Goal: Task Accomplishment & Management: Manage account settings

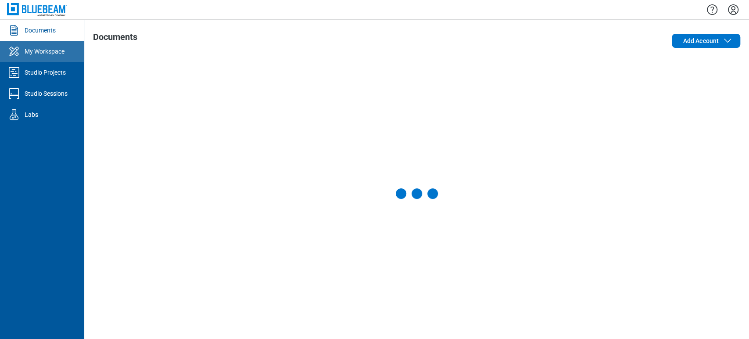
click at [68, 45] on link "My Workspace" at bounding box center [42, 51] width 84 height 21
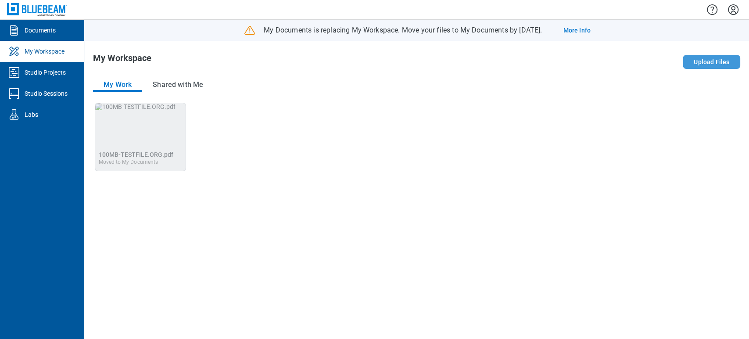
click at [729, 62] on button "Upload Files" at bounding box center [711, 62] width 57 height 14
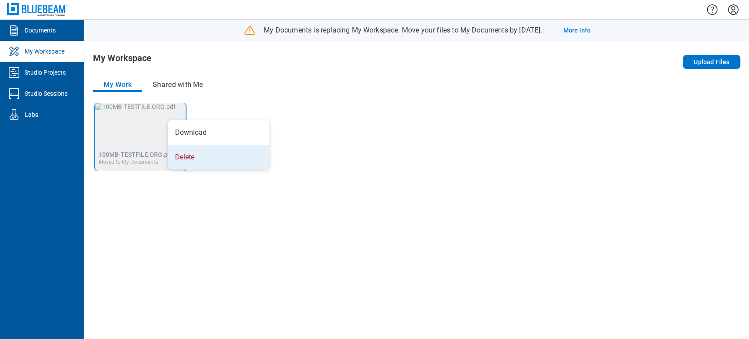
click at [196, 165] on li "Delete" at bounding box center [218, 157] width 101 height 25
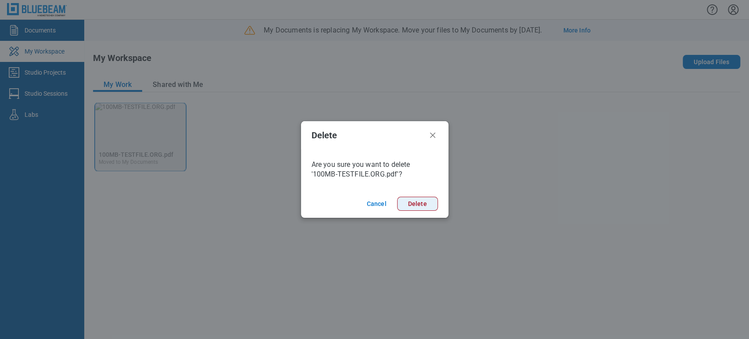
drag, startPoint x: 406, startPoint y: 196, endPoint x: 400, endPoint y: 192, distance: 7.2
click at [406, 196] on footer "Cancel Delete" at bounding box center [374, 204] width 147 height 28
click at [410, 206] on button "Delete" at bounding box center [417, 204] width 41 height 14
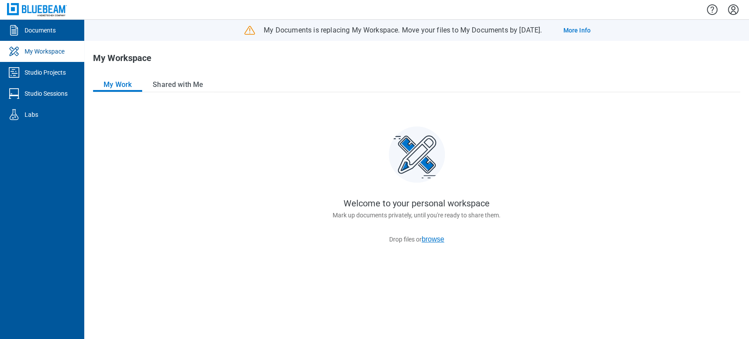
click at [439, 239] on button "browse" at bounding box center [433, 239] width 23 height 8
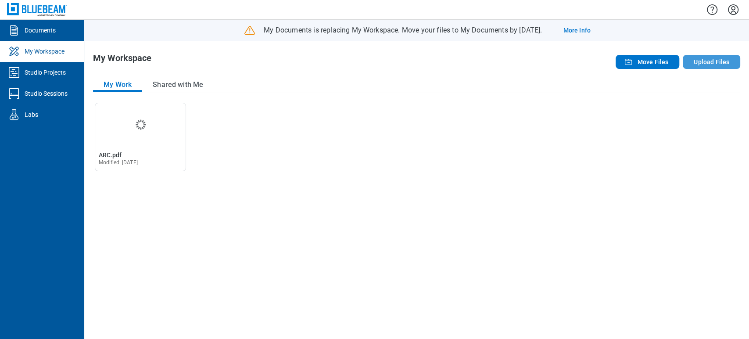
click at [711, 58] on button "Upload Files" at bounding box center [711, 62] width 57 height 14
click at [272, 214] on div "Open Markuo010 (2).pdf in Editor Markuo010 (2).pdf Modified: 10 Sept 2025 Open …" at bounding box center [416, 216] width 647 height 227
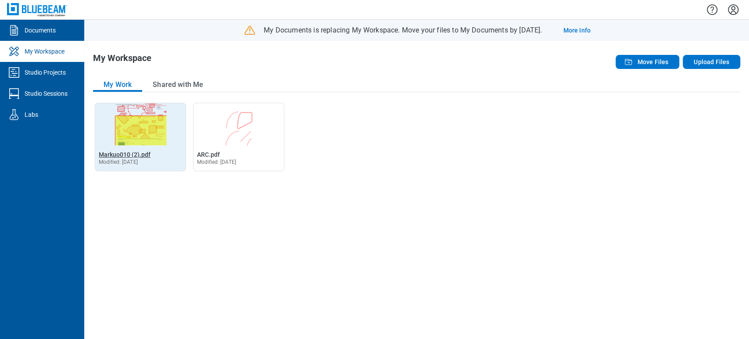
click at [122, 152] on span "Markuo010 (2).pdf" at bounding box center [125, 154] width 52 height 7
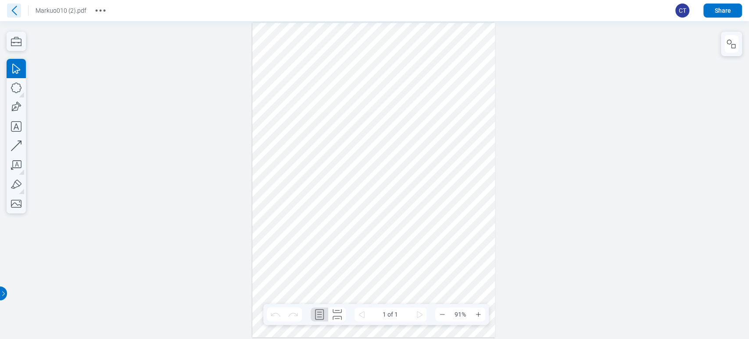
click at [17, 7] on icon at bounding box center [14, 11] width 14 height 14
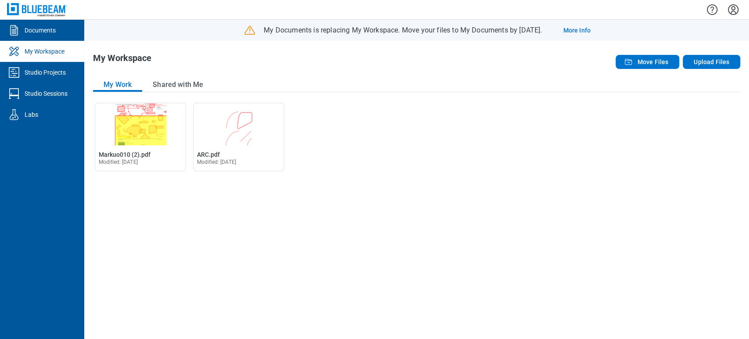
click at [733, 11] on icon "Settings" at bounding box center [733, 9] width 11 height 11
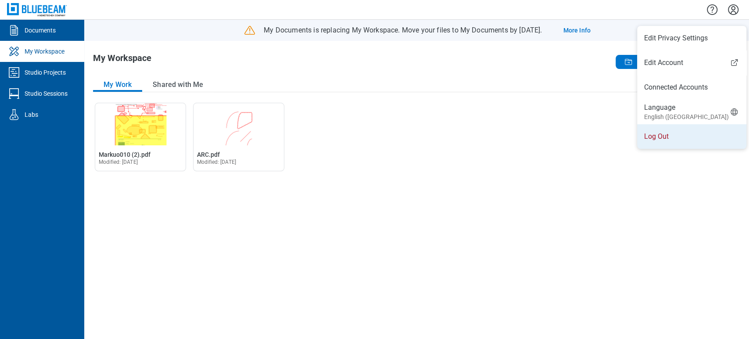
click at [697, 136] on li "Log Out" at bounding box center [691, 136] width 109 height 25
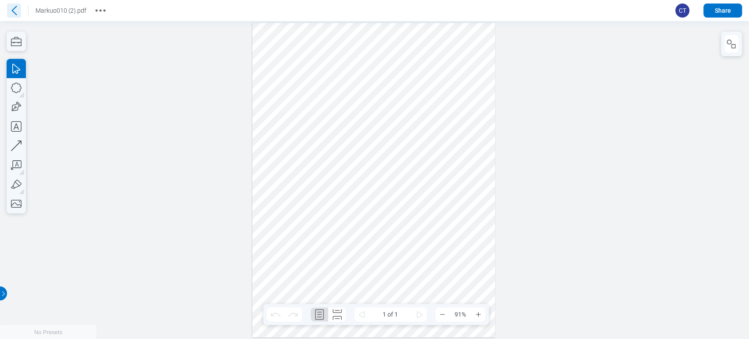
click at [10, 10] on icon at bounding box center [14, 11] width 14 height 14
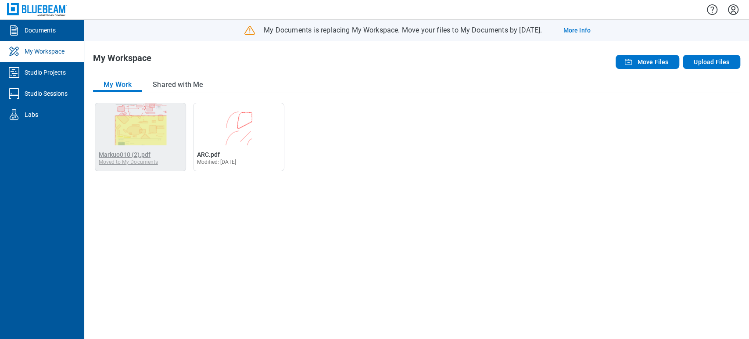
click at [135, 151] on span "Markuo010 (2).pdf" at bounding box center [125, 154] width 52 height 7
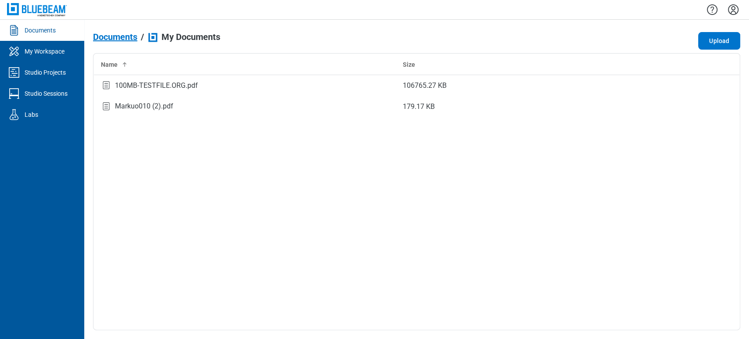
click at [40, 32] on div "Documents" at bounding box center [40, 30] width 31 height 9
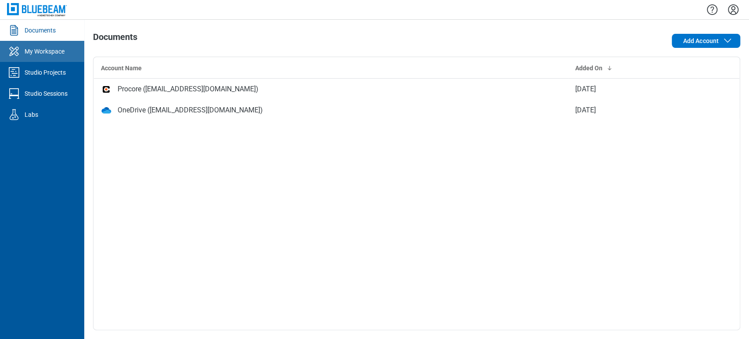
click at [34, 53] on div "My Workspace" at bounding box center [45, 51] width 40 height 9
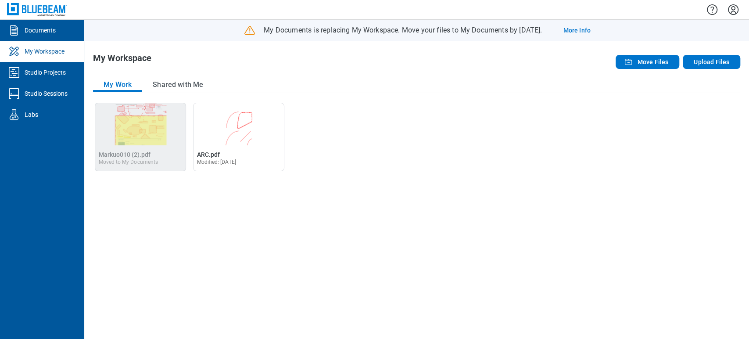
click at [149, 131] on img "Markuo010 (2).pdf" at bounding box center [140, 124] width 90 height 42
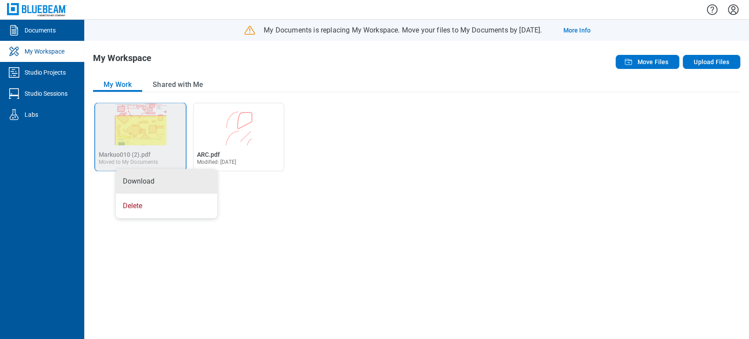
click at [104, 198] on div "Open Markuo010 (2).pdf in Editor Markuo010 (2).pdf Moved to My Documents Open A…" at bounding box center [416, 216] width 647 height 227
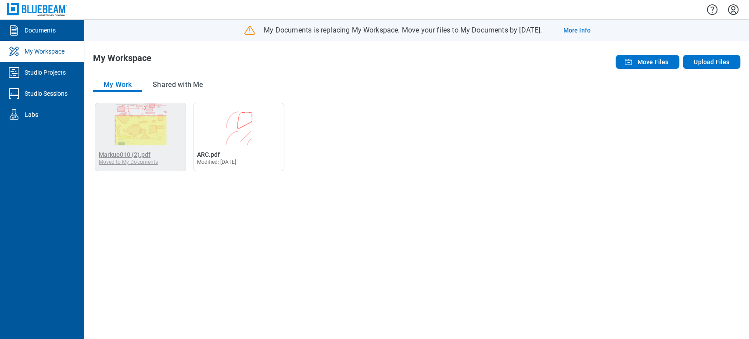
click at [110, 155] on span "Markuo010 (2).pdf" at bounding box center [125, 154] width 52 height 7
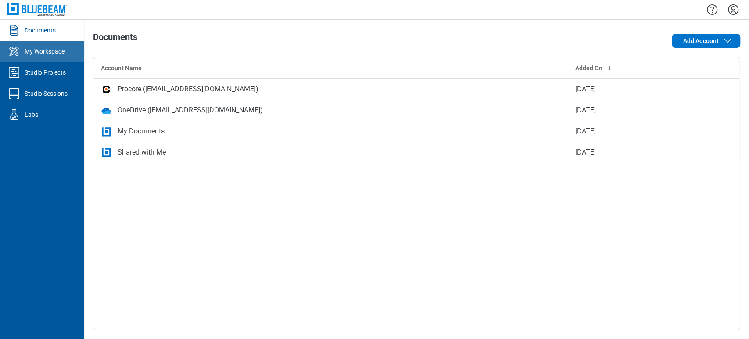
click at [52, 56] on link "My Workspace" at bounding box center [42, 51] width 84 height 21
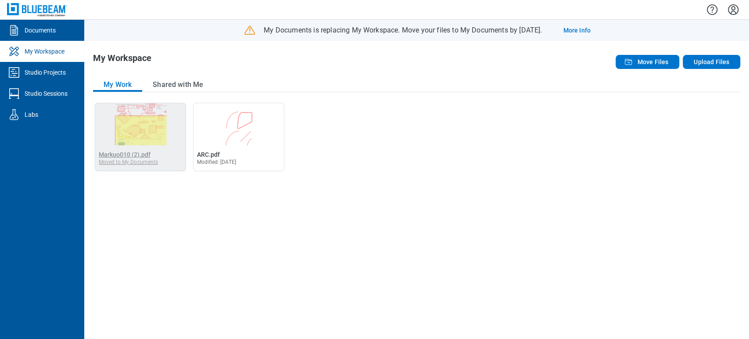
click at [119, 155] on span "Markuo010 (2).pdf" at bounding box center [125, 154] width 52 height 7
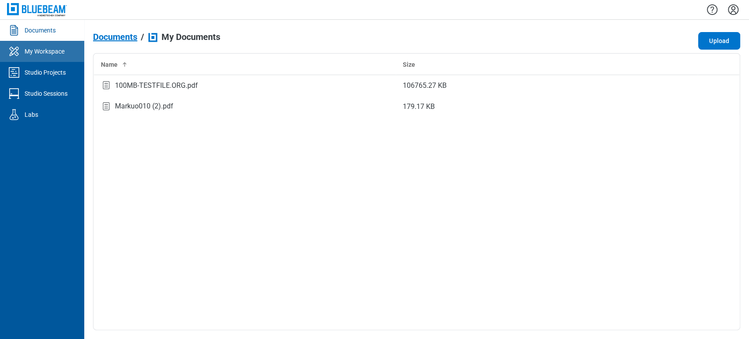
click at [36, 49] on div "My Workspace" at bounding box center [45, 51] width 40 height 9
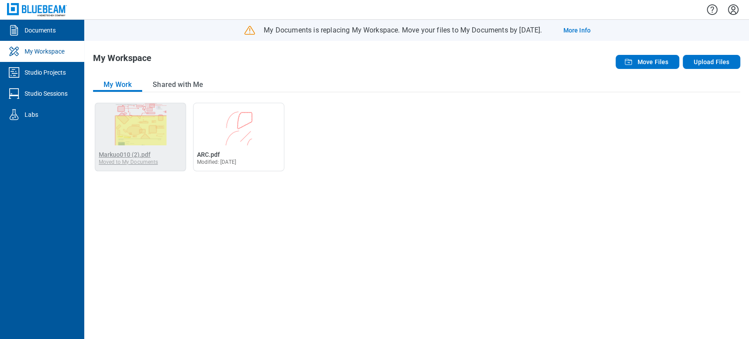
click at [122, 154] on span "Markuo010 (2).pdf" at bounding box center [125, 154] width 52 height 7
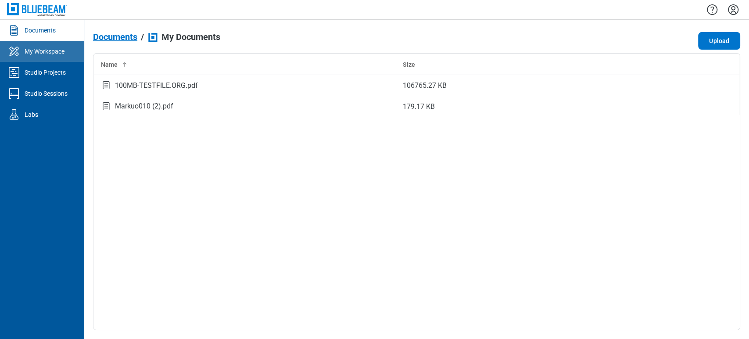
click at [67, 49] on link "My Workspace" at bounding box center [42, 51] width 84 height 21
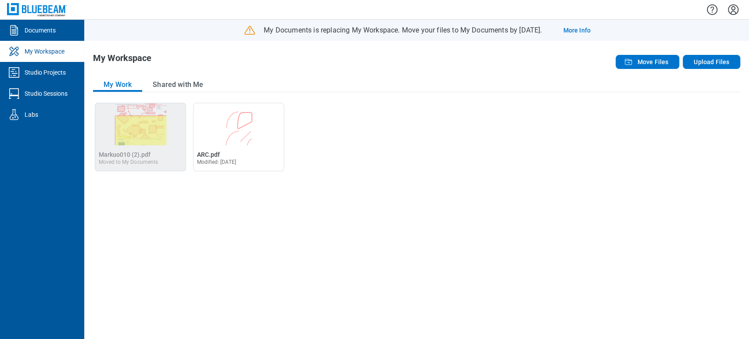
click at [129, 118] on img "Markuo010 (2).pdf" at bounding box center [140, 124] width 90 height 42
click at [119, 159] on div "Moved to My Documents" at bounding box center [128, 162] width 59 height 6
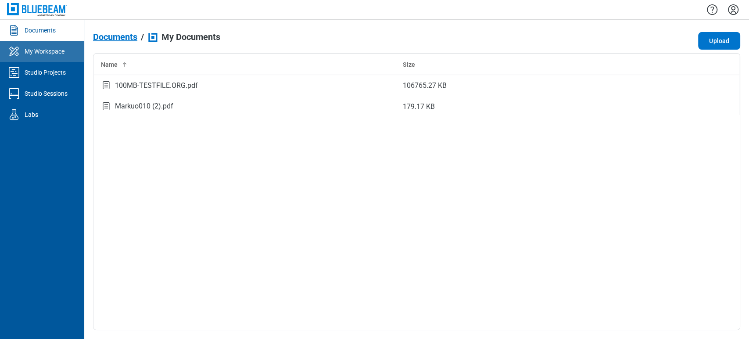
click at [56, 47] on div "My Workspace" at bounding box center [45, 51] width 40 height 9
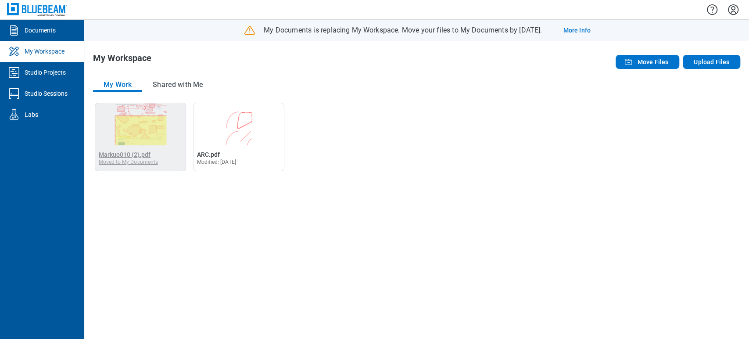
click at [118, 154] on span "Markuo010 (2).pdf" at bounding box center [125, 154] width 52 height 7
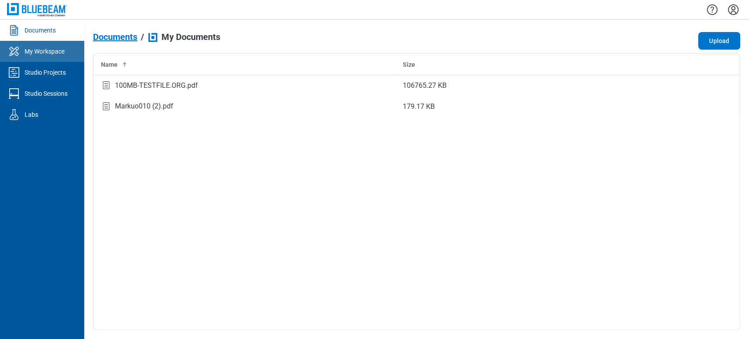
click at [52, 48] on div "My Workspace" at bounding box center [45, 51] width 40 height 9
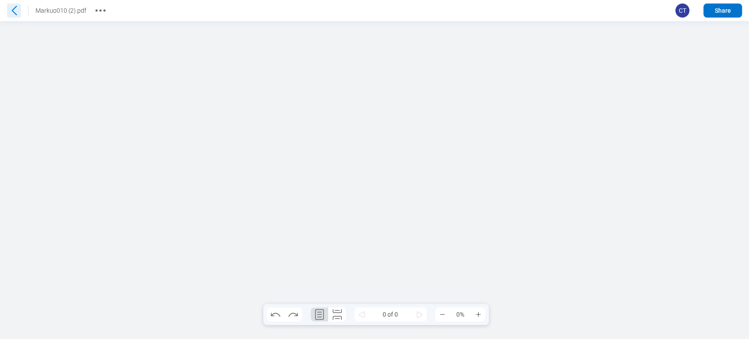
click at [15, 10] on icon at bounding box center [14, 11] width 14 height 14
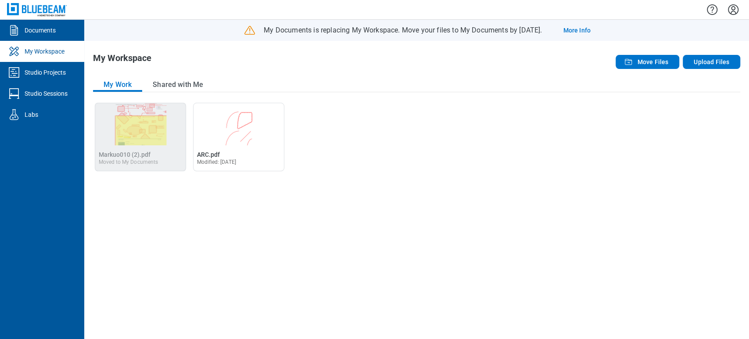
click at [317, 122] on div "Open Markuo010 (2).pdf in Editor Markuo010 (2).pdf Moved to My Documents Open A…" at bounding box center [416, 216] width 647 height 227
click at [712, 65] on button "Upload Files" at bounding box center [711, 62] width 57 height 14
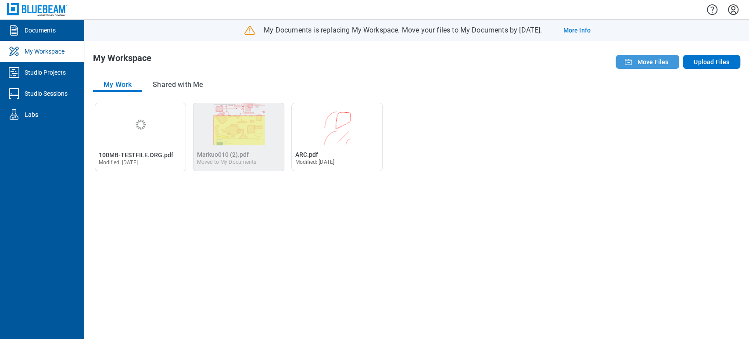
click at [656, 63] on span "Move Files" at bounding box center [652, 61] width 31 height 9
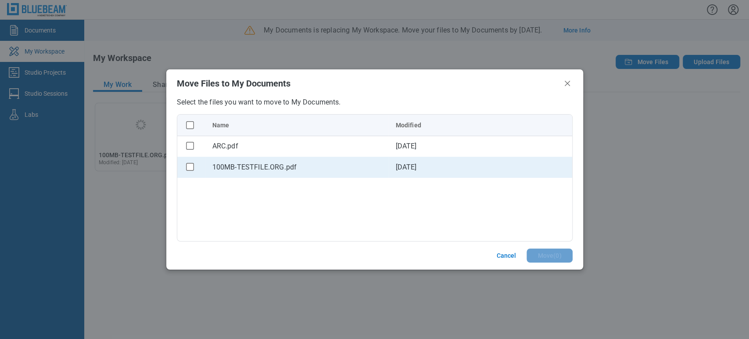
click at [251, 165] on div "100MB-TESTFILE.ORG.pdf" at bounding box center [296, 167] width 169 height 11
click at [190, 169] on rect "checkbox" at bounding box center [189, 166] width 7 height 7
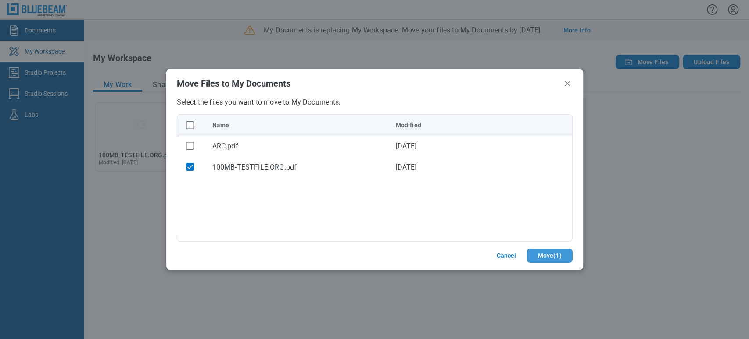
click at [548, 257] on button "Move ( 1 )" at bounding box center [550, 255] width 46 height 14
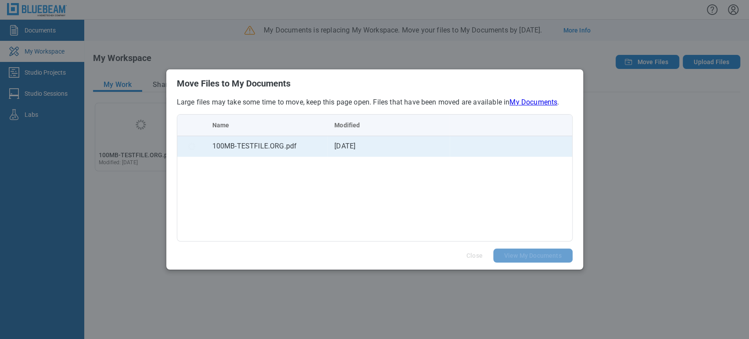
click at [321, 149] on td "100MB-TESTFILE.ORG.pdf" at bounding box center [266, 146] width 122 height 21
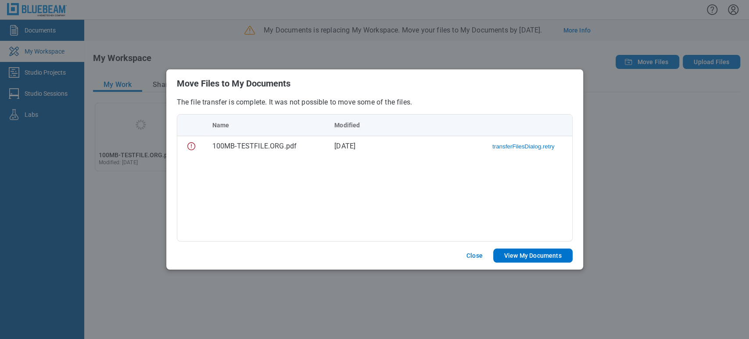
click at [342, 178] on div "Name Modified 100MB-TESTFILE.ORG.pdf 4 Sept 2025 transferFilesDialog.retry" at bounding box center [375, 177] width 396 height 127
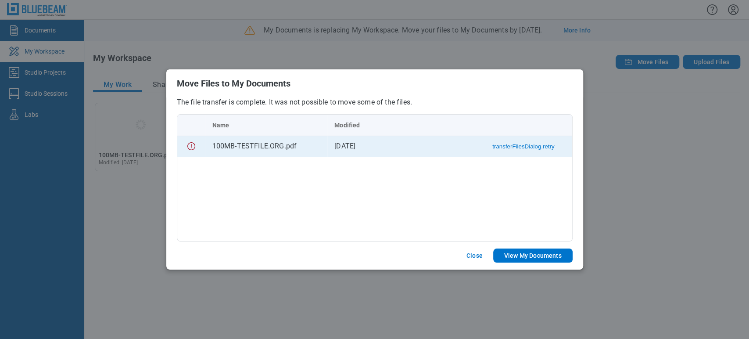
click at [517, 148] on button "transferFilesDialog.retry" at bounding box center [523, 146] width 62 height 7
click at [541, 146] on button "Download" at bounding box center [541, 146] width 26 height 7
drag, startPoint x: 562, startPoint y: 147, endPoint x: 448, endPoint y: 147, distance: 114.1
click at [448, 147] on tr "100MB-TESTFILE.ORG.pdf 4 Sept 2025 transferFilesDialog.downloadFailed" at bounding box center [374, 146] width 395 height 21
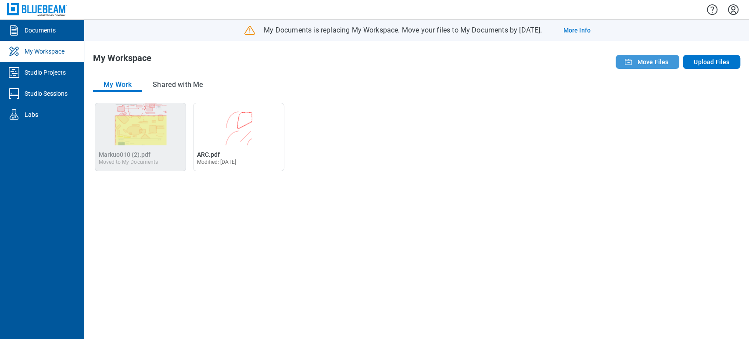
click at [637, 60] on button "Move Files" at bounding box center [648, 62] width 64 height 14
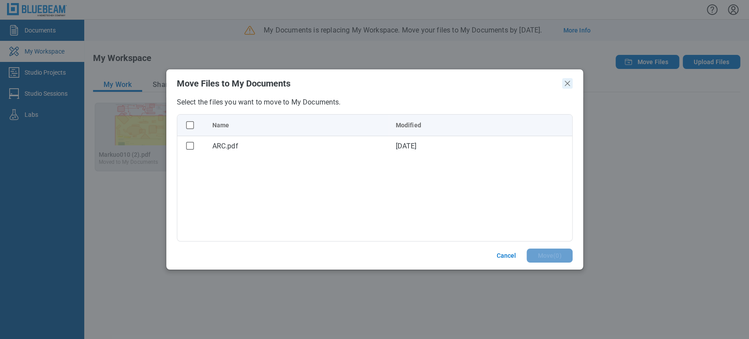
click at [562, 83] on icon "Close" at bounding box center [567, 83] width 11 height 11
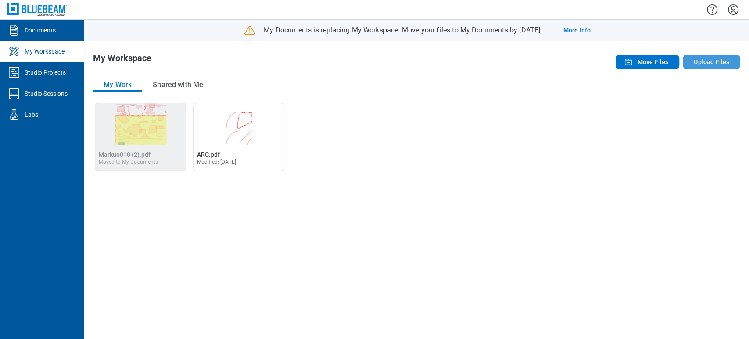
click at [726, 62] on button "Upload Files" at bounding box center [711, 62] width 57 height 14
click at [699, 62] on button "Upload Files" at bounding box center [711, 62] width 57 height 14
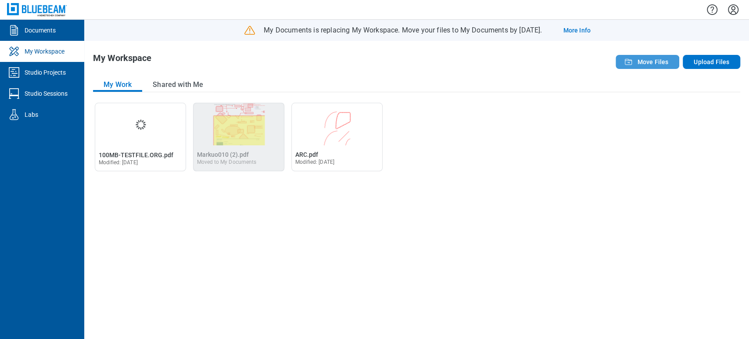
click at [658, 60] on span "Move Files" at bounding box center [652, 61] width 31 height 9
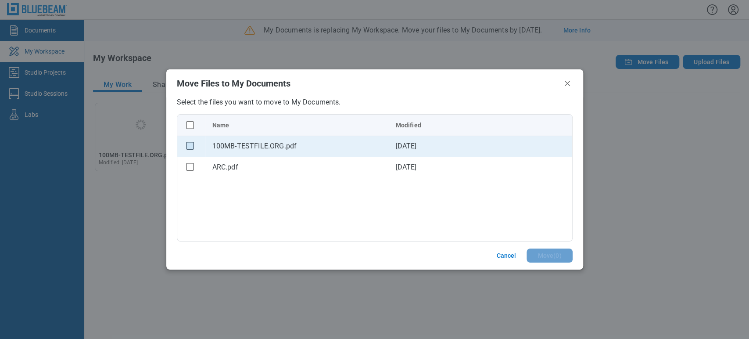
click at [190, 147] on rect "checkbox" at bounding box center [189, 145] width 7 height 7
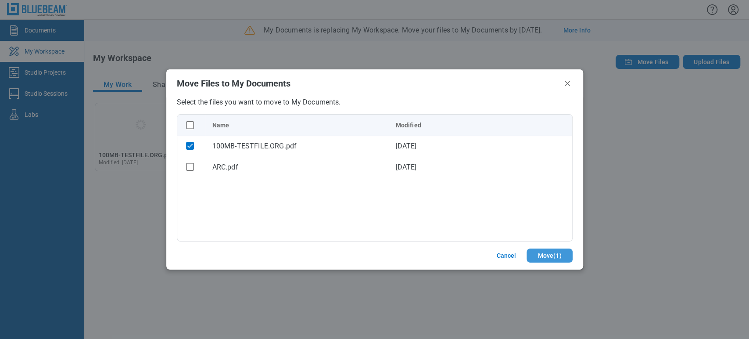
click at [544, 252] on button "Move ( 1 )" at bounding box center [550, 255] width 46 height 14
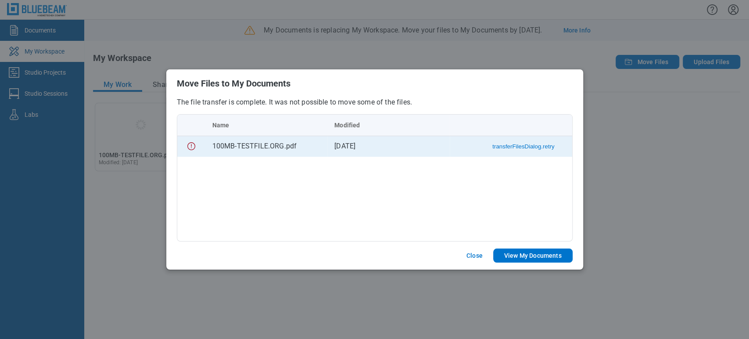
click at [522, 144] on button "transferFilesDialog.retry" at bounding box center [523, 146] width 62 height 7
click at [544, 148] on button "Download" at bounding box center [541, 146] width 26 height 7
drag, startPoint x: 176, startPoint y: 101, endPoint x: 239, endPoint y: 99, distance: 62.4
click at [239, 99] on p "The file transfer is complete. It was not possible to move some of the files." at bounding box center [375, 102] width 396 height 10
drag, startPoint x: 469, startPoint y: 147, endPoint x: 555, endPoint y: 147, distance: 85.6
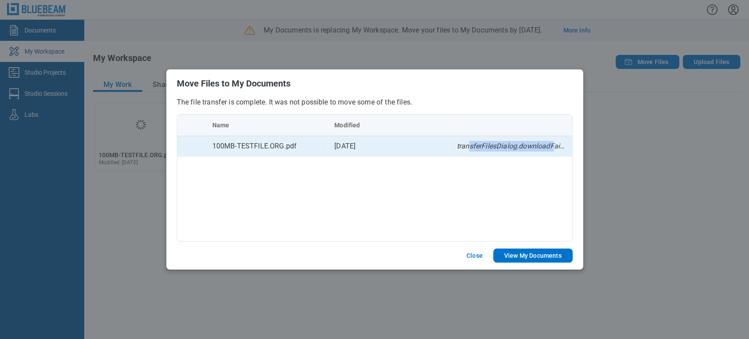
click at [555, 147] on span "transferFilesDialog.downloadFailed" at bounding box center [513, 146] width 112 height 8
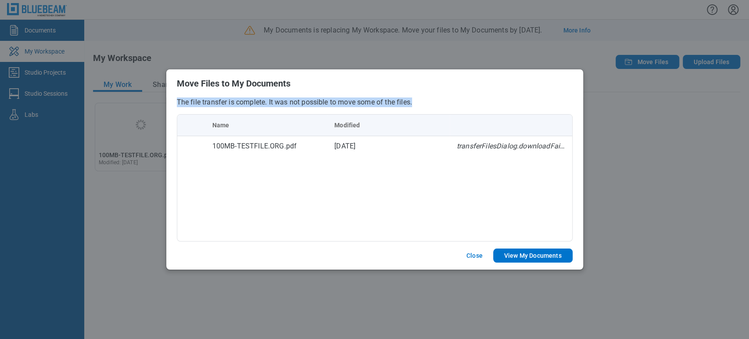
drag, startPoint x: 417, startPoint y: 104, endPoint x: 162, endPoint y: 100, distance: 254.6
click at [162, 100] on div "Move Files to My Documents The file transfer is complete. It was not possible t…" at bounding box center [374, 169] width 749 height 339
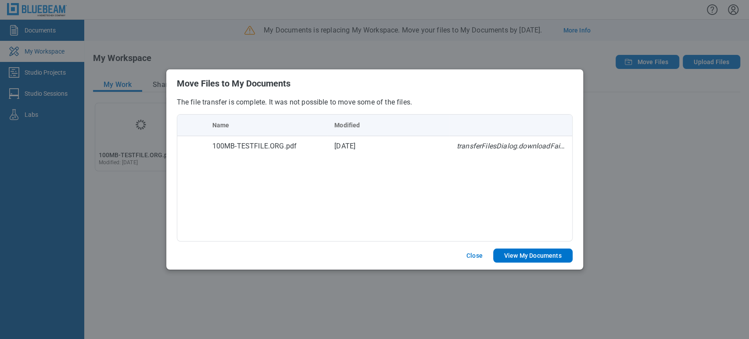
click at [183, 117] on table "Name Modified 100MB-TESTFILE.ORG.pdf 4 Sept 2025 transferFilesDialog.downloadFa…" at bounding box center [374, 136] width 395 height 42
click at [244, 119] on table "Name Modified 100MB-TESTFILE.ORG.pdf 4 Sept 2025 transferFilesDialog.downloadFa…" at bounding box center [374, 136] width 395 height 42
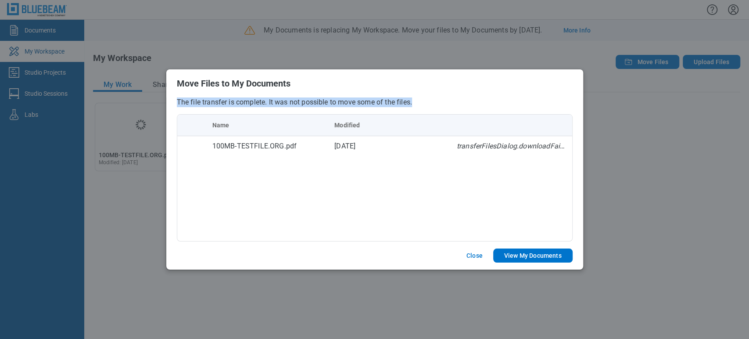
drag, startPoint x: 177, startPoint y: 99, endPoint x: 418, endPoint y: 104, distance: 240.6
click at [418, 104] on p "The file transfer is complete. It was not possible to move some of the files." at bounding box center [375, 102] width 396 height 10
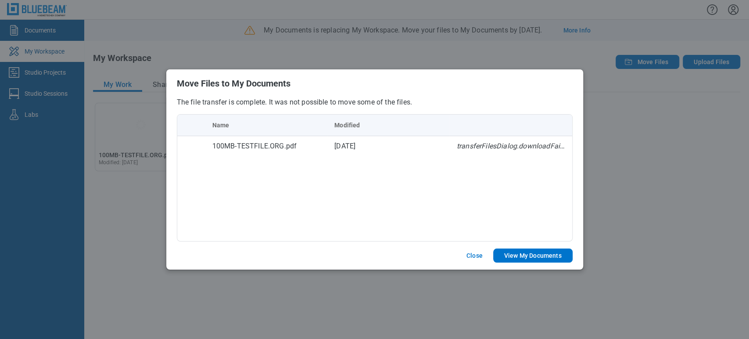
click at [358, 84] on h2 "Move Files to My Documents" at bounding box center [375, 84] width 396 height 10
drag, startPoint x: 269, startPoint y: 99, endPoint x: 420, endPoint y: 98, distance: 151.9
click at [420, 98] on p "The file transfer is complete. It was not possible to move some of the files." at bounding box center [375, 102] width 396 height 10
click at [374, 195] on div "Name Modified 100MB-TESTFILE.ORG.pdf 4 Sept 2025 transferFilesDialog.downloadFa…" at bounding box center [375, 177] width 396 height 127
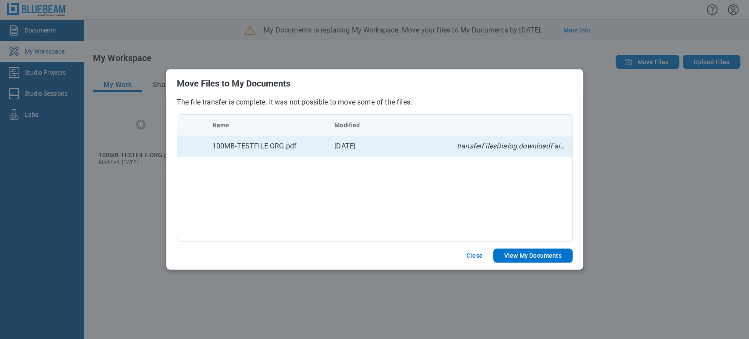
drag, startPoint x: 205, startPoint y: 146, endPoint x: 399, endPoint y: 140, distance: 194.1
click at [399, 140] on tr "100MB-TESTFILE.ORG.pdf 4 Sept 2025 transferFilesDialog.downloadFailed" at bounding box center [374, 146] width 395 height 21
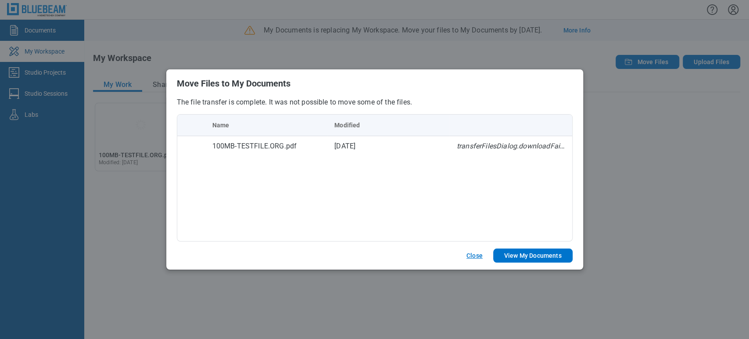
click at [478, 255] on button "Close" at bounding box center [474, 255] width 37 height 14
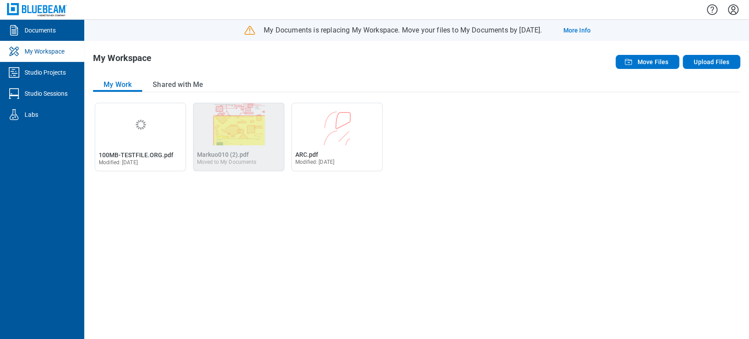
click at [409, 242] on div "Open 100MB-TESTFILE.ORG.pdf in Editor 100MB-TESTFILE.ORG.pdf Modified: 4 Sept 2…" at bounding box center [416, 216] width 647 height 227
click at [637, 63] on button "Move Files" at bounding box center [648, 62] width 64 height 14
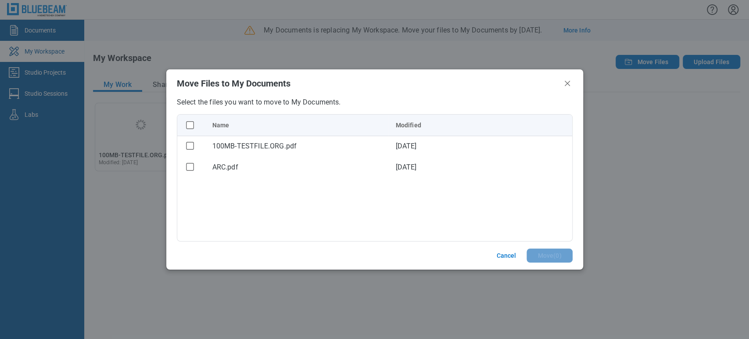
drag, startPoint x: 507, startPoint y: 252, endPoint x: 493, endPoint y: 250, distance: 13.8
click at [507, 251] on button "Cancel" at bounding box center [506, 255] width 41 height 14
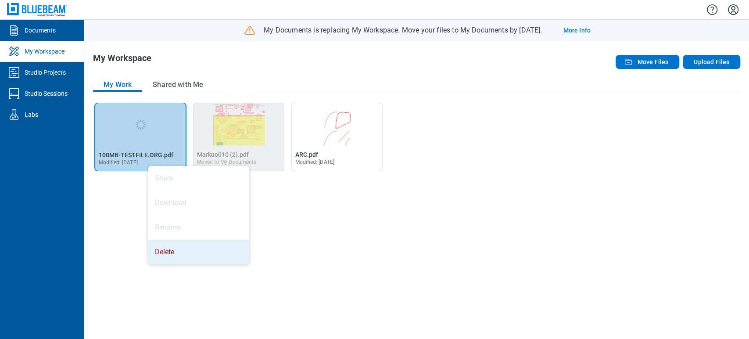
click at [176, 251] on li "Delete" at bounding box center [198, 252] width 101 height 25
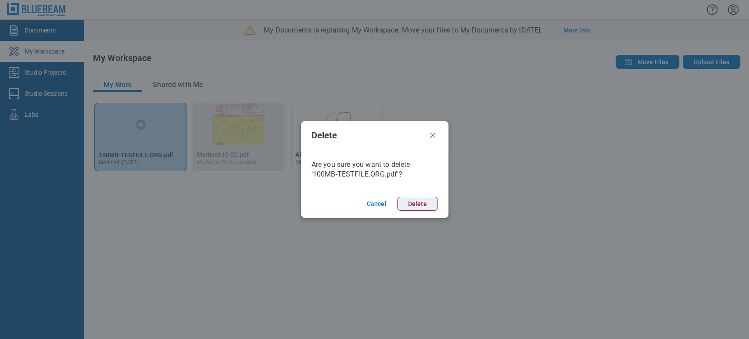
click at [425, 200] on button "Delete" at bounding box center [417, 204] width 41 height 14
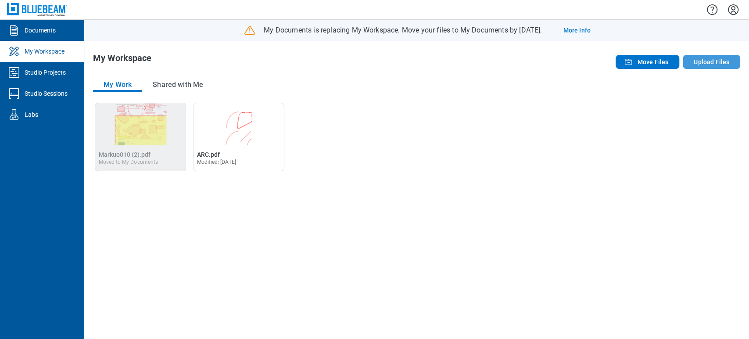
click at [699, 55] on button "Upload Files" at bounding box center [711, 62] width 57 height 14
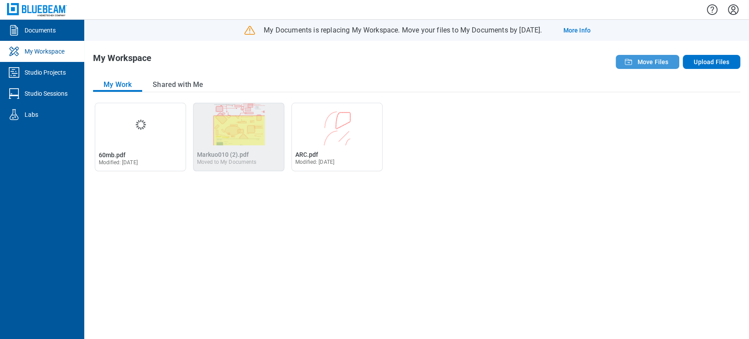
click at [642, 66] on span "Move Files" at bounding box center [652, 61] width 31 height 9
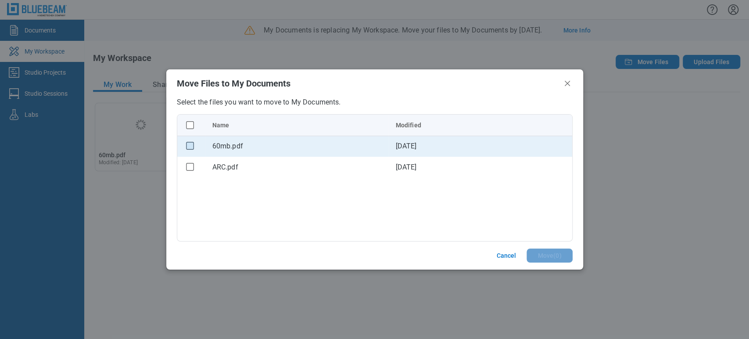
click at [190, 144] on rect "checkbox" at bounding box center [189, 145] width 7 height 7
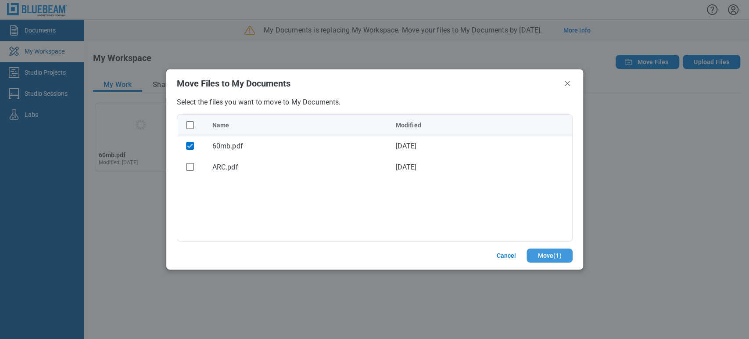
click at [547, 251] on button "Move ( 1 )" at bounding box center [550, 255] width 46 height 14
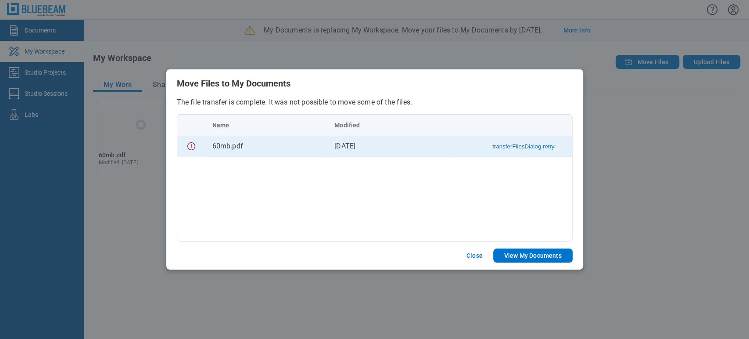
click at [519, 145] on button "transferFilesDialog.retry" at bounding box center [523, 146] width 62 height 7
click at [543, 146] on button "Download" at bounding box center [541, 146] width 26 height 7
click at [474, 254] on button "Close" at bounding box center [474, 255] width 37 height 14
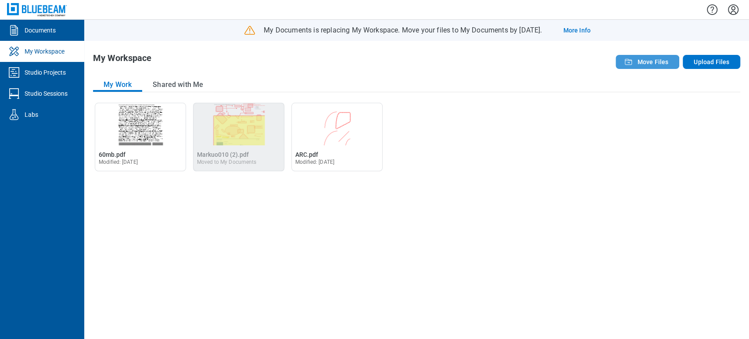
click at [660, 59] on span "Move Files" at bounding box center [652, 61] width 31 height 9
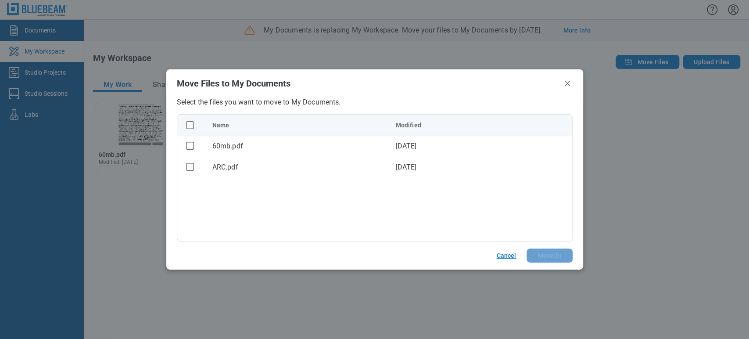
click at [506, 251] on button "Cancel" at bounding box center [506, 255] width 41 height 14
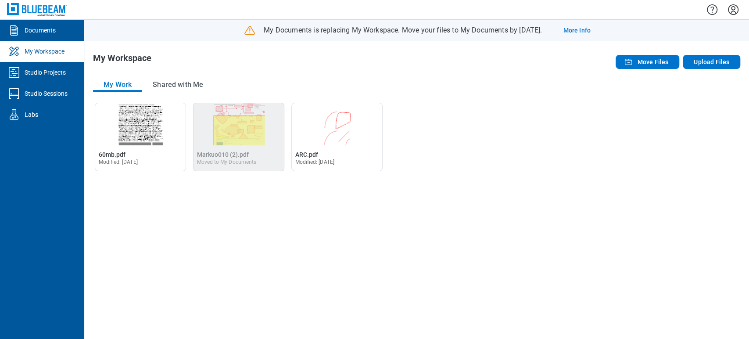
click at [482, 320] on div "Open 60mb.pdf in Editor 60mb.pdf Modified: 29 Aug 2025 Open Markuo010 (2).pdf i…" at bounding box center [416, 216] width 647 height 227
click at [664, 61] on span "Move Files" at bounding box center [652, 61] width 31 height 9
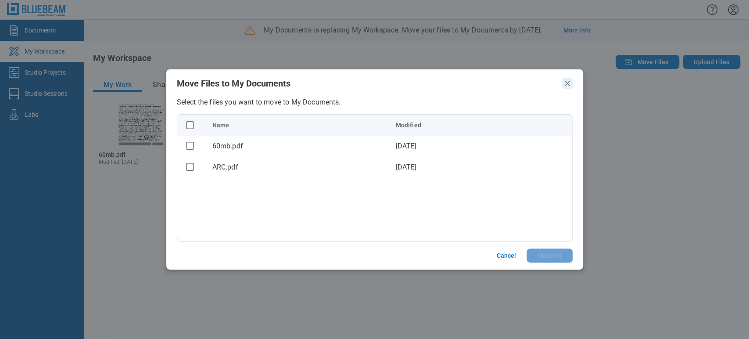
click at [568, 80] on icon "Close" at bounding box center [567, 83] width 11 height 11
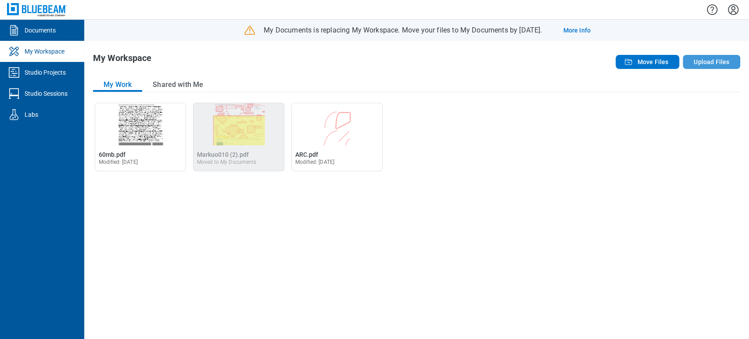
click at [702, 59] on button "Upload Files" at bounding box center [711, 62] width 57 height 14
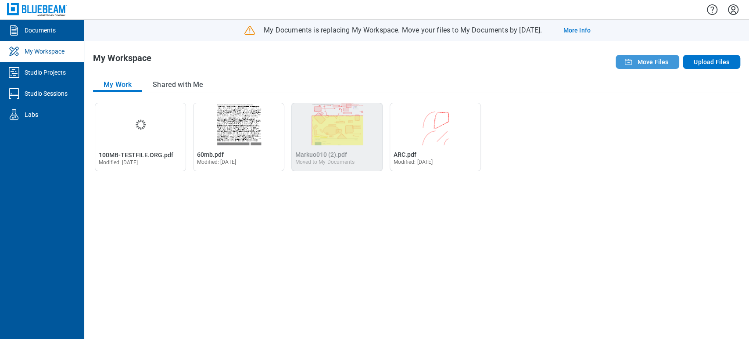
click at [654, 64] on span "Move Files" at bounding box center [652, 61] width 31 height 9
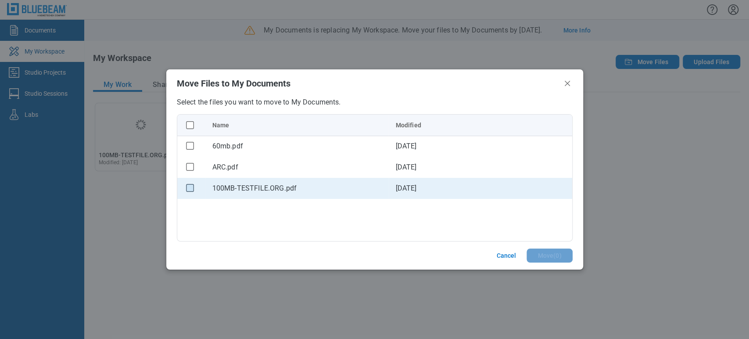
click at [187, 187] on rect "checkbox" at bounding box center [189, 187] width 7 height 7
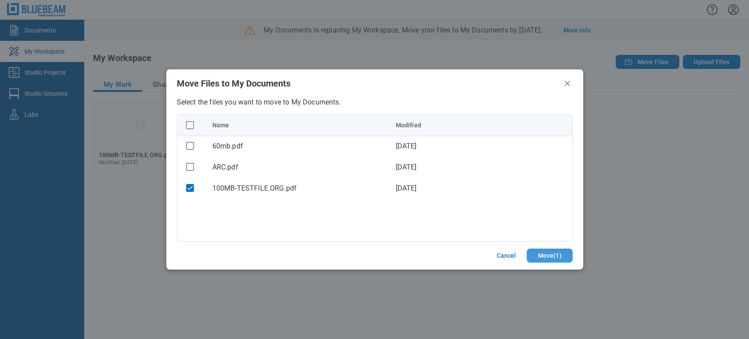
click at [540, 252] on button "Move ( 1 )" at bounding box center [550, 255] width 46 height 14
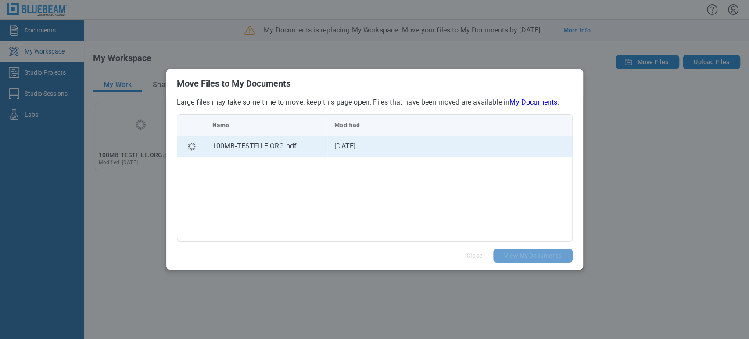
click at [343, 147] on td "[DATE]" at bounding box center [388, 146] width 122 height 21
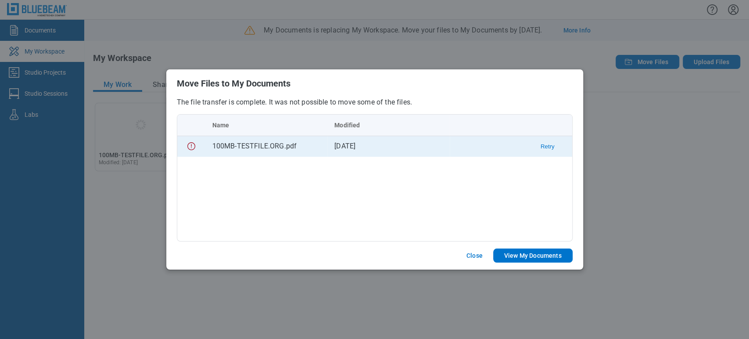
click at [548, 149] on button "Retry" at bounding box center [548, 146] width 14 height 7
click at [538, 145] on button "Download" at bounding box center [541, 146] width 26 height 7
click at [474, 258] on button "Close" at bounding box center [474, 255] width 37 height 14
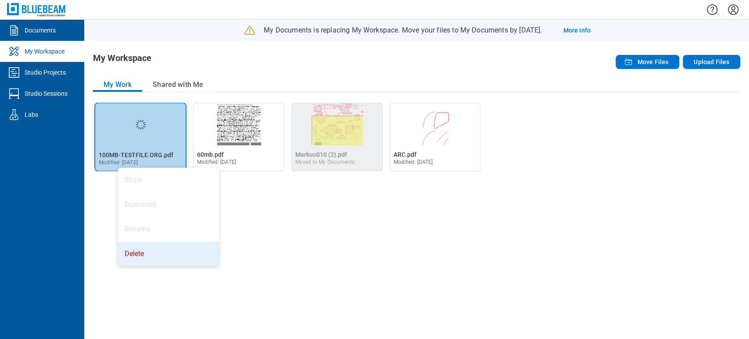
click at [145, 249] on li "Delete" at bounding box center [168, 253] width 101 height 25
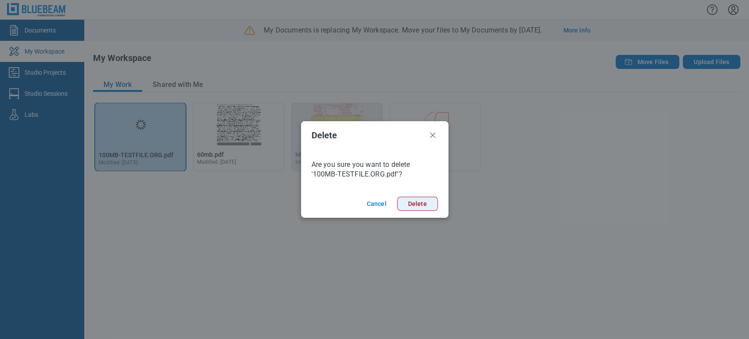
click at [432, 205] on button "Delete" at bounding box center [417, 204] width 41 height 14
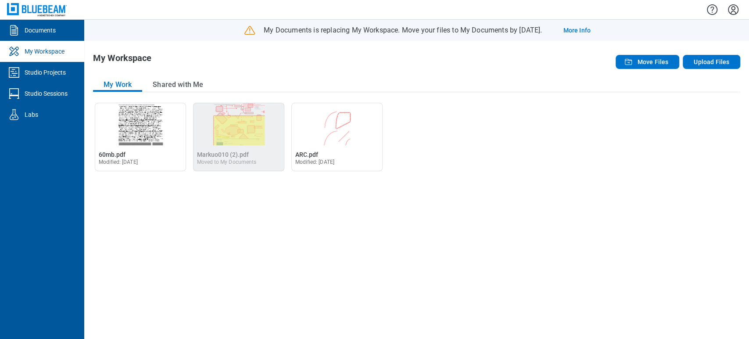
drag, startPoint x: 144, startPoint y: 0, endPoint x: 346, endPoint y: 247, distance: 318.4
click at [346, 247] on div "Open 60mb.pdf in Editor 60mb.pdf Modified: [DATE] Open Markuo010 (2).pdf in Edi…" at bounding box center [416, 216] width 647 height 227
drag, startPoint x: 478, startPoint y: 293, endPoint x: 449, endPoint y: 287, distance: 29.7
click at [474, 295] on div "Open 60mb.pdf in Editor 60mb.pdf Modified: [DATE] Open Markuo010 (2).pdf in Edi…" at bounding box center [416, 216] width 647 height 227
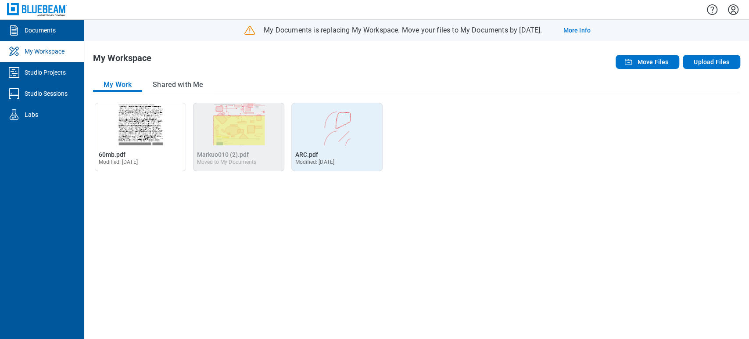
click at [344, 136] on img "Open ARC.pdf in Editor" at bounding box center [337, 124] width 90 height 42
click at [305, 153] on span "ARC.pdf" at bounding box center [306, 154] width 23 height 7
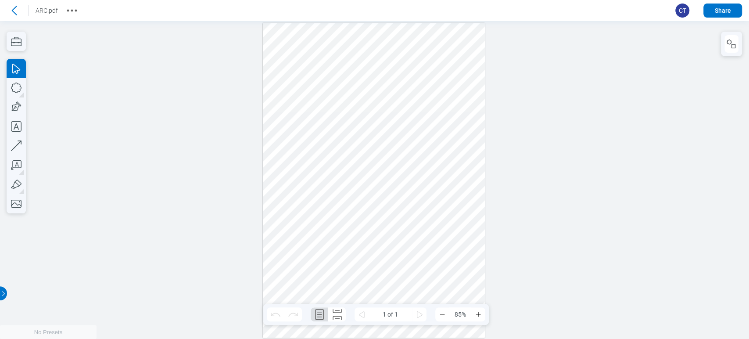
click at [101, 69] on div at bounding box center [374, 180] width 749 height 318
click at [15, 12] on icon at bounding box center [14, 11] width 14 height 14
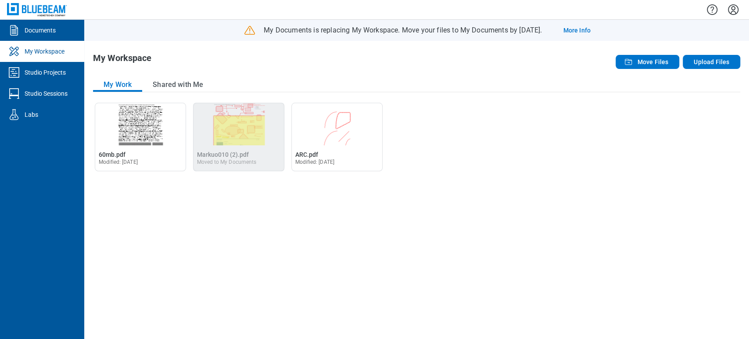
drag, startPoint x: 734, startPoint y: 10, endPoint x: 415, endPoint y: 154, distance: 350.0
click at [528, 119] on div "Documents My Workspace Studio Projects Studio Sessions Labs My Documents is rep…" at bounding box center [374, 169] width 749 height 339
click at [658, 65] on span "Move Files" at bounding box center [652, 61] width 31 height 9
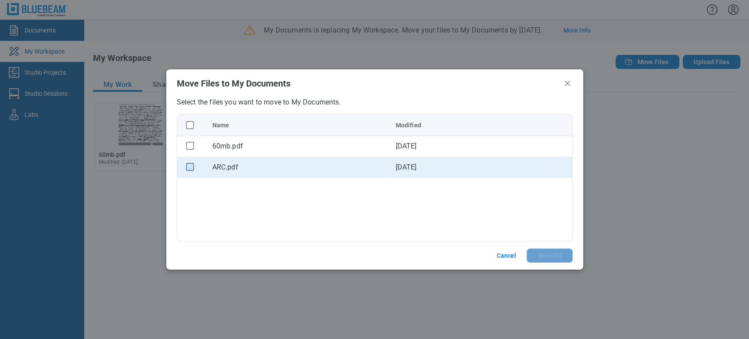
click at [191, 166] on rect "checkbox" at bounding box center [189, 166] width 7 height 7
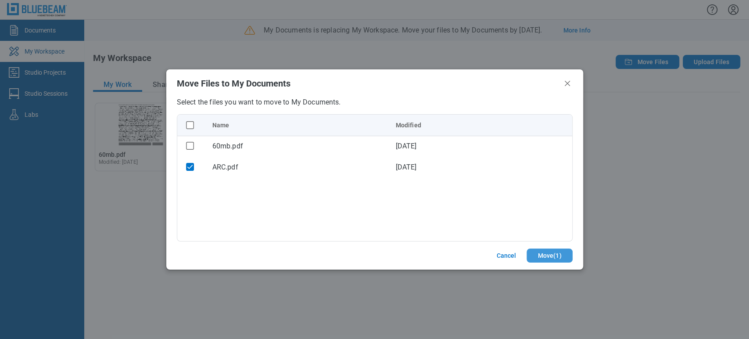
click at [544, 248] on button "Move ( 1 )" at bounding box center [550, 255] width 46 height 14
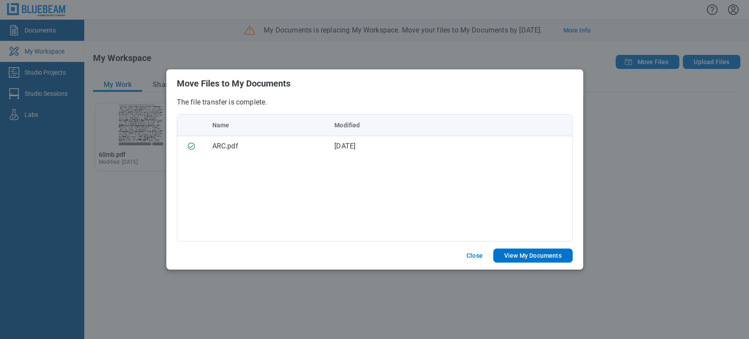
click at [526, 248] on footer "Close View My Documents" at bounding box center [374, 255] width 417 height 28
click at [523, 251] on button "View My Documents" at bounding box center [532, 255] width 79 height 14
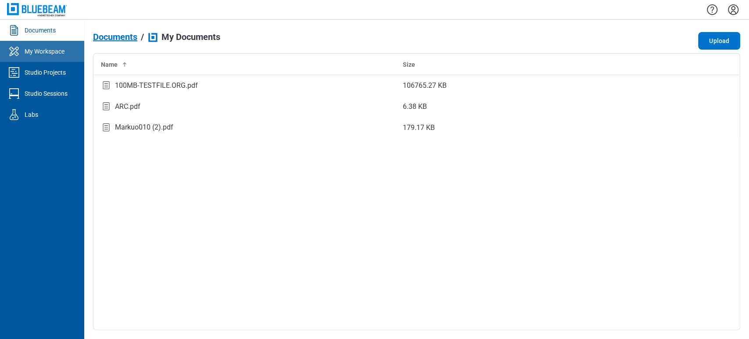
click at [69, 48] on link "My Workspace" at bounding box center [42, 51] width 84 height 21
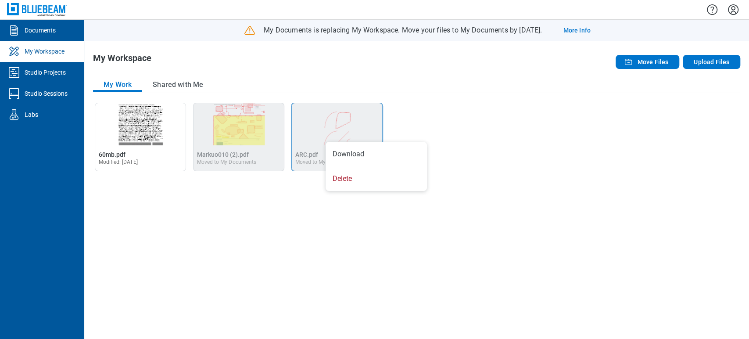
click at [465, 87] on div "My Work Shared with Me" at bounding box center [416, 85] width 647 height 14
click at [310, 159] on div "Moved to My Documents" at bounding box center [324, 162] width 59 height 6
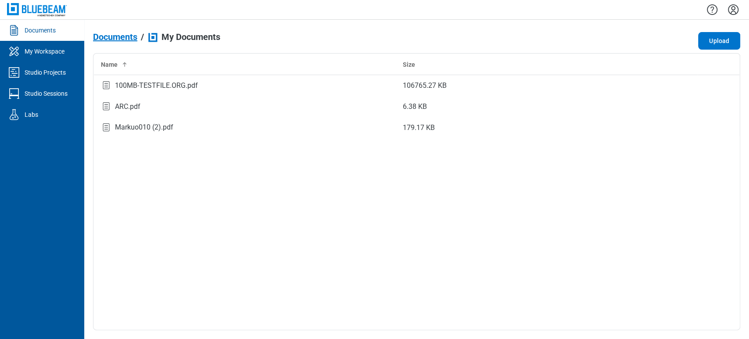
click at [35, 36] on link "Documents" at bounding box center [42, 30] width 84 height 21
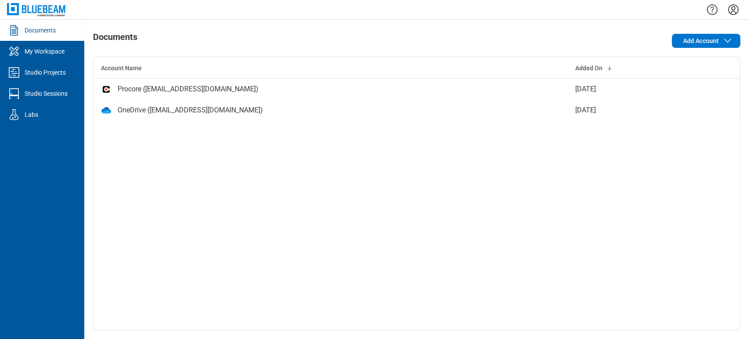
click at [735, 9] on icon "Settings" at bounding box center [733, 9] width 11 height 11
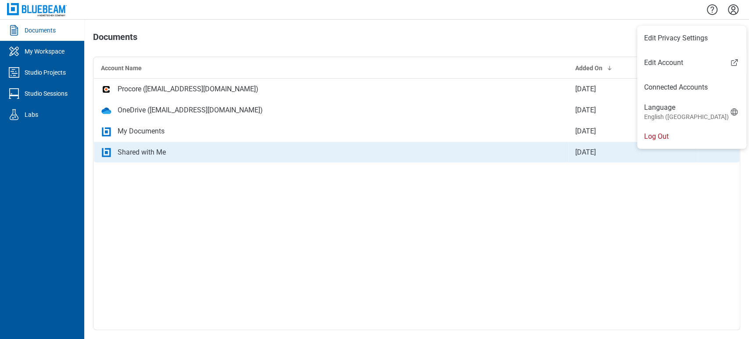
drag, startPoint x: 685, startPoint y: 137, endPoint x: 703, endPoint y: 155, distance: 26.1
click at [685, 137] on li "Log Out" at bounding box center [691, 136] width 109 height 25
